Goal: Information Seeking & Learning: Learn about a topic

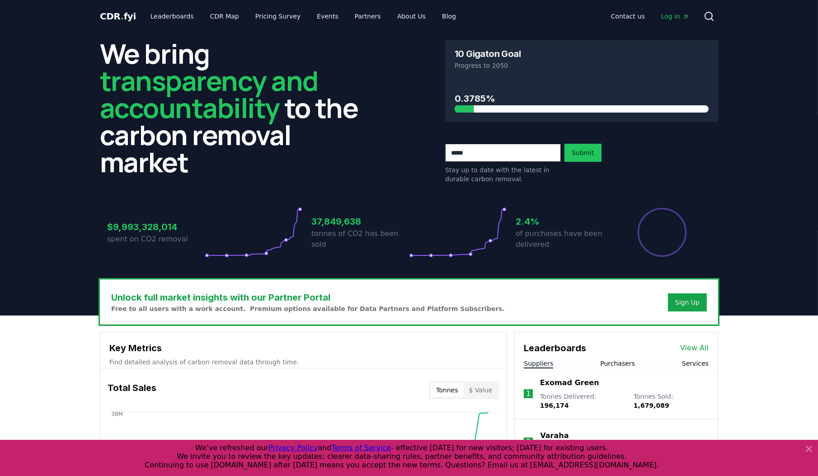
click at [764, 42] on header "We bring transparency and accountability to the carbon removal market 10 Gigato…" at bounding box center [409, 174] width 818 height 283
click at [668, 16] on span "Log in" at bounding box center [675, 16] width 28 height 9
click at [435, 16] on link "Blog" at bounding box center [449, 16] width 28 height 16
click at [435, 19] on link "Blog" at bounding box center [449, 16] width 28 height 16
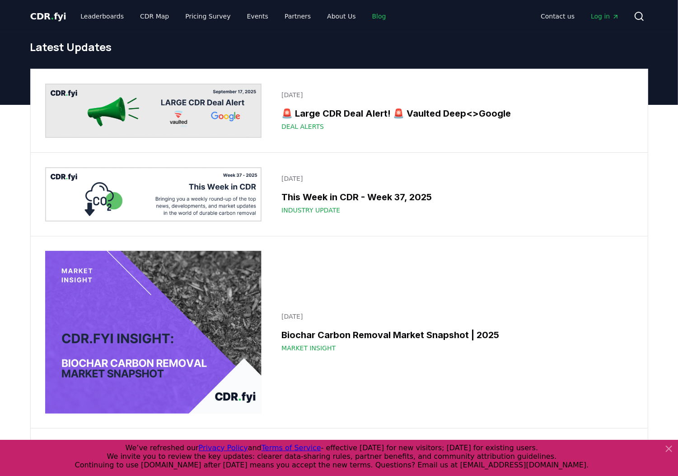
click at [365, 19] on link "Blog" at bounding box center [379, 16] width 28 height 16
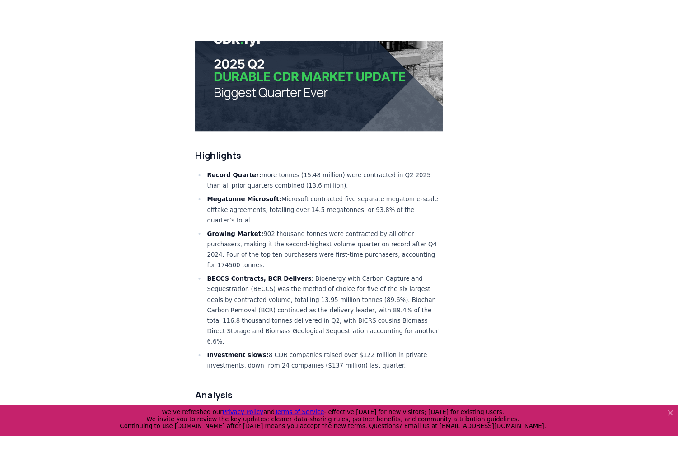
scroll to position [253, 0]
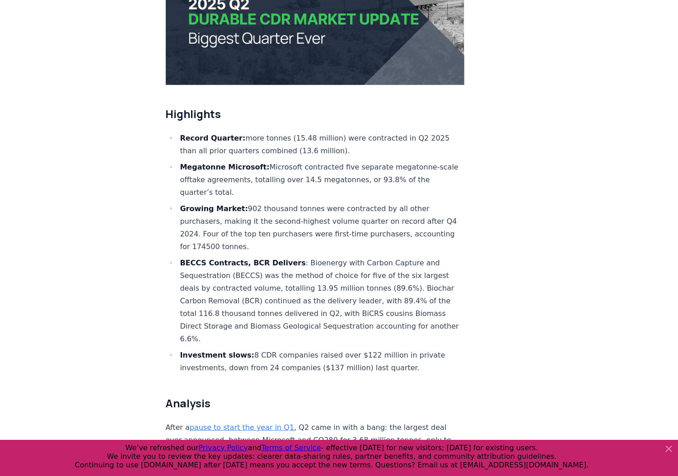
drag, startPoint x: 471, startPoint y: 168, endPoint x: 495, endPoint y: 195, distance: 36.2
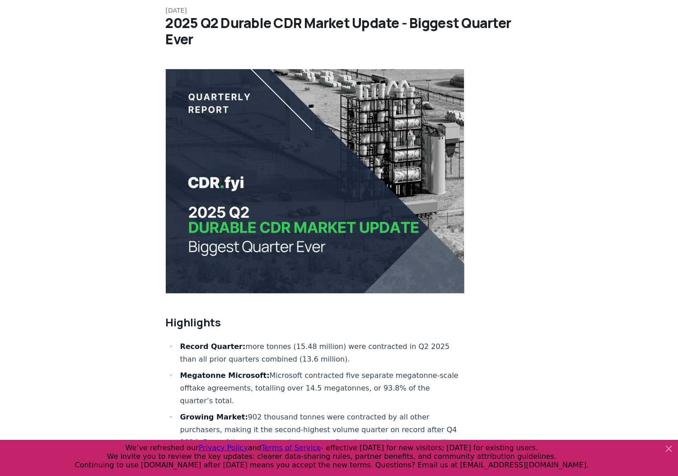
scroll to position [0, 0]
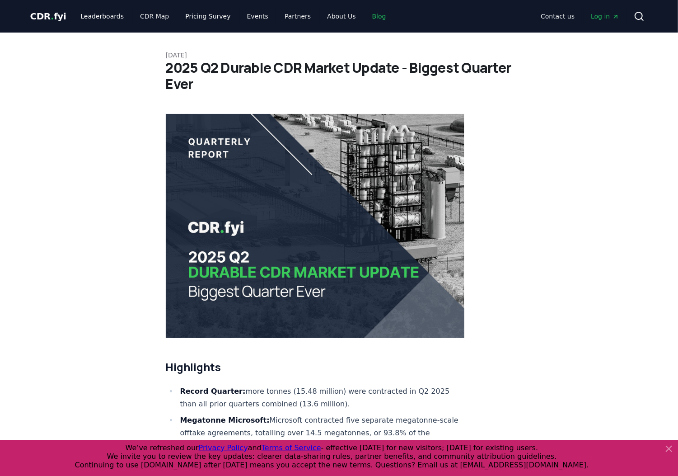
click at [365, 15] on link "Blog" at bounding box center [379, 16] width 28 height 16
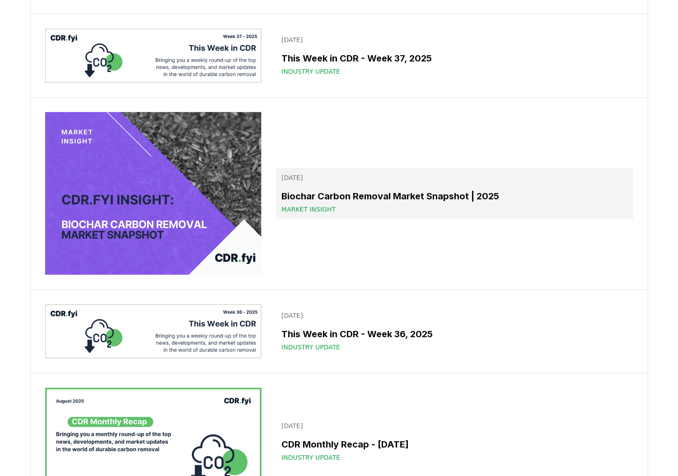
scroll to position [72, 0]
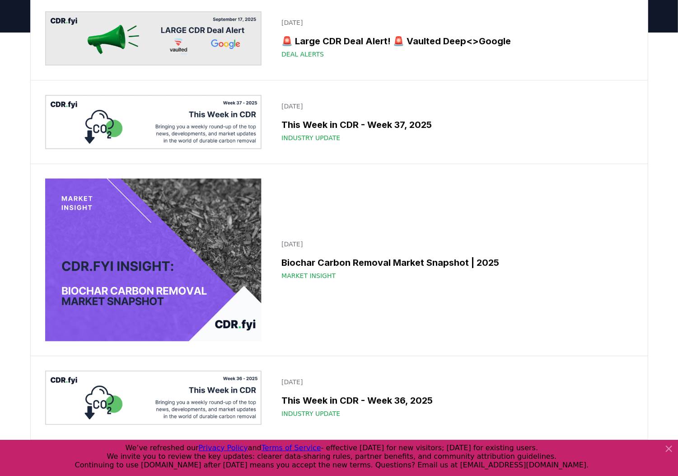
click at [402, 262] on h3 "Biochar Carbon Removal Market Snapshot | 2025" at bounding box center [454, 263] width 346 height 14
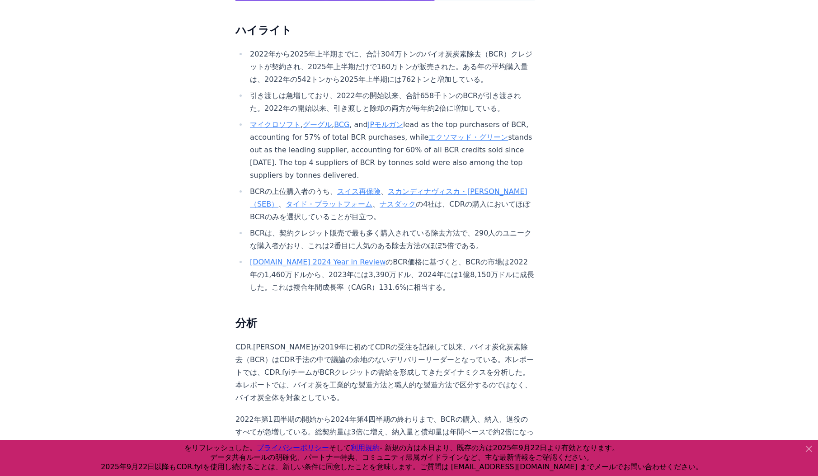
scroll to position [253, 0]
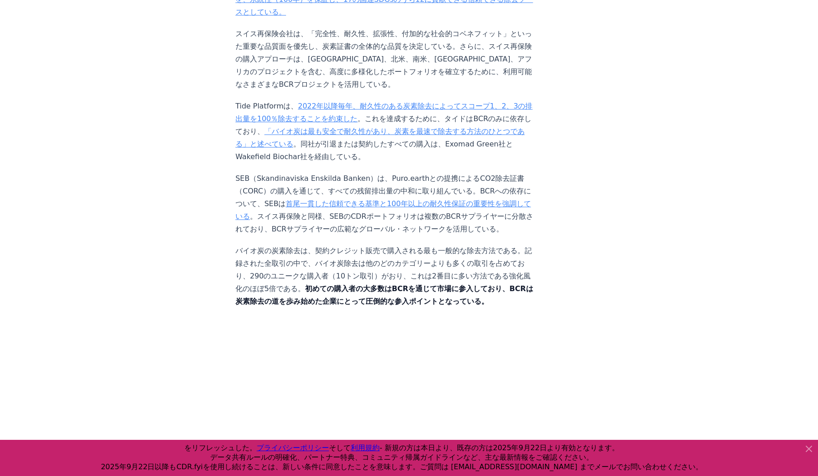
scroll to position [3648, 0]
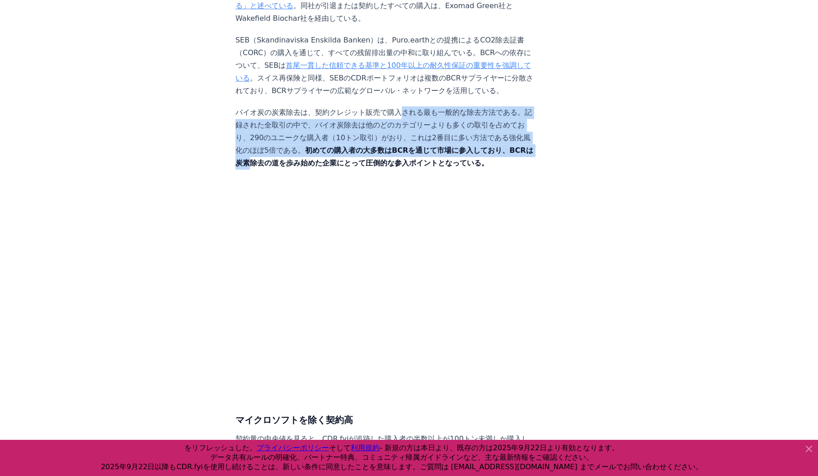
drag, startPoint x: 382, startPoint y: 81, endPoint x: 513, endPoint y: 123, distance: 137.6
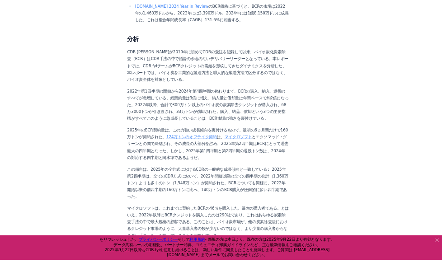
scroll to position [576, 0]
